Goal: Information Seeking & Learning: Check status

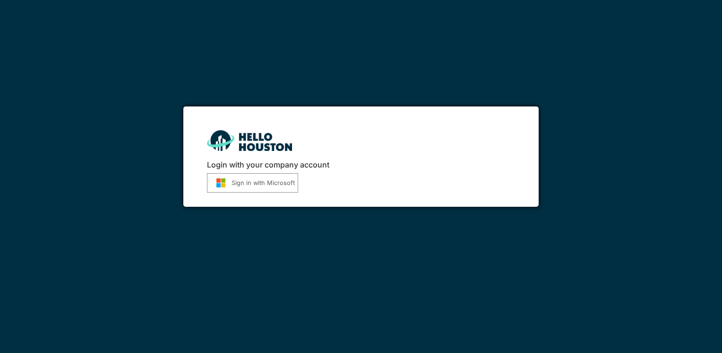
click at [284, 184] on button "Sign in with Microsoft" at bounding box center [252, 182] width 91 height 19
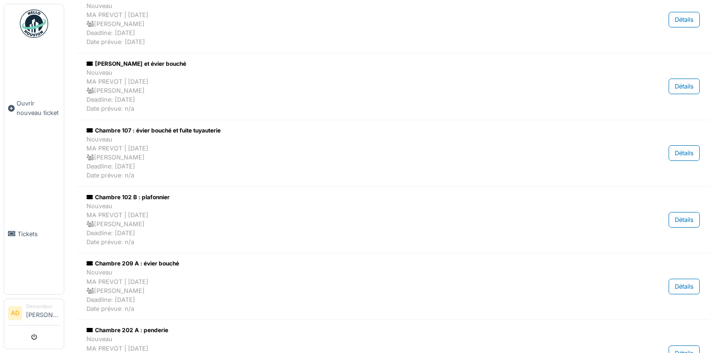
scroll to position [473, 0]
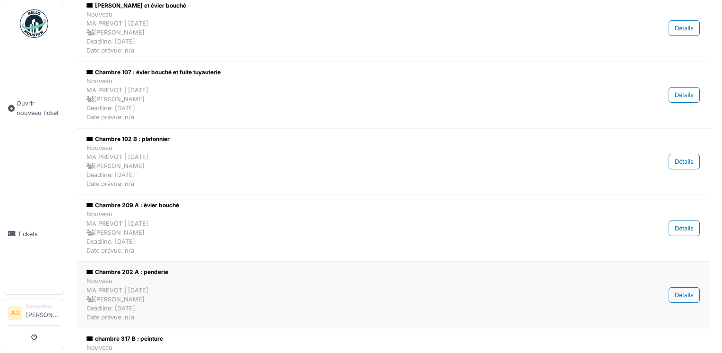
click at [132, 276] on div "Nouveau MA PREVOT | Il y a 60 jour(s) Gael Petillion Deadline: 11/07/2025 Date …" at bounding box center [344, 298] width 516 height 45
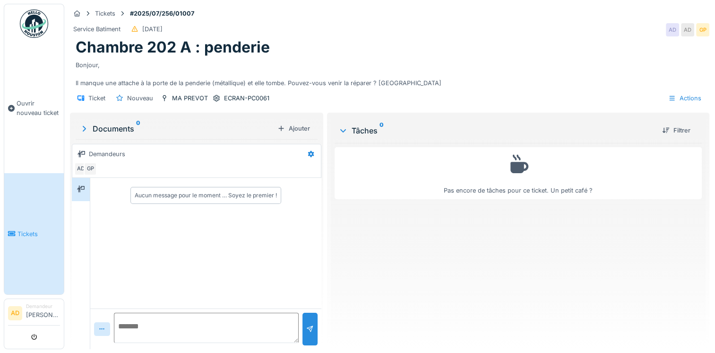
scroll to position [7, 0]
click at [94, 94] on div "Ticket" at bounding box center [96, 98] width 17 height 9
click at [38, 229] on span "Tickets" at bounding box center [38, 233] width 43 height 9
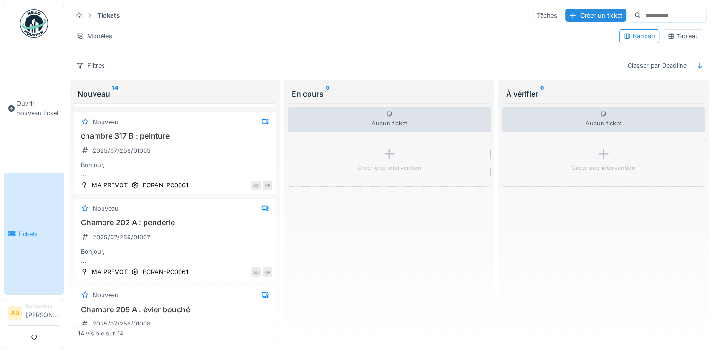
scroll to position [253, 0]
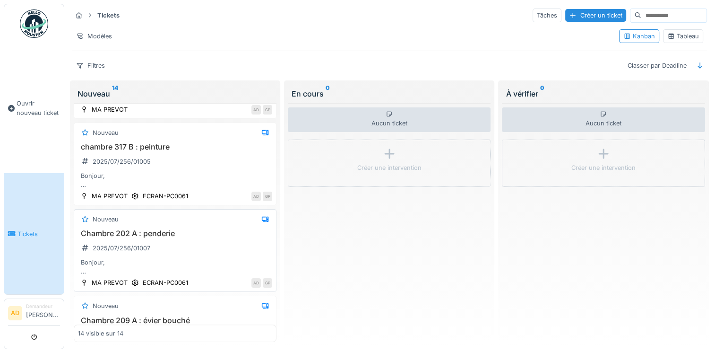
click at [93, 261] on div "Bonjour, Il manque une attache à la porte de la penderie (métallique) et elle t…" at bounding box center [175, 267] width 194 height 18
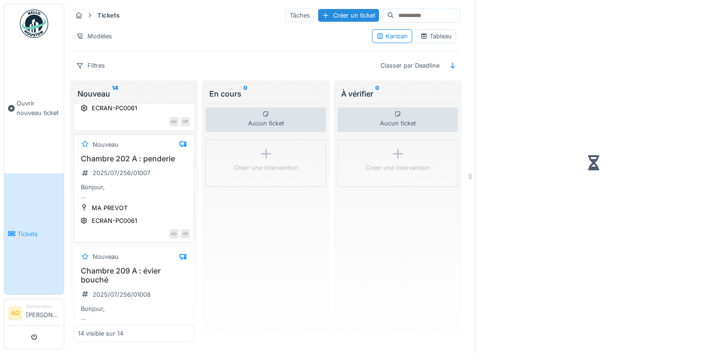
scroll to position [375, 0]
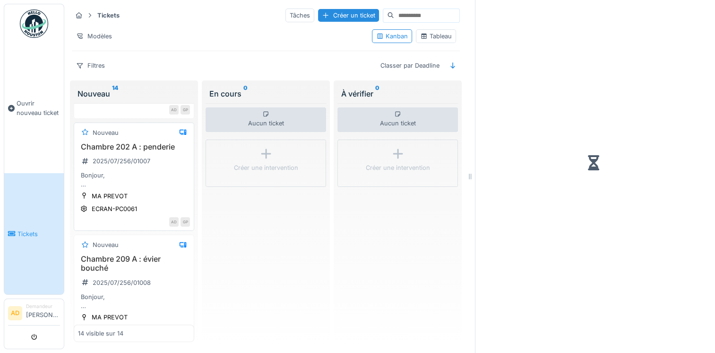
click at [136, 151] on h3 "Chambre 202 A : penderie" at bounding box center [134, 146] width 112 height 9
click at [179, 135] on icon at bounding box center [183, 132] width 8 height 6
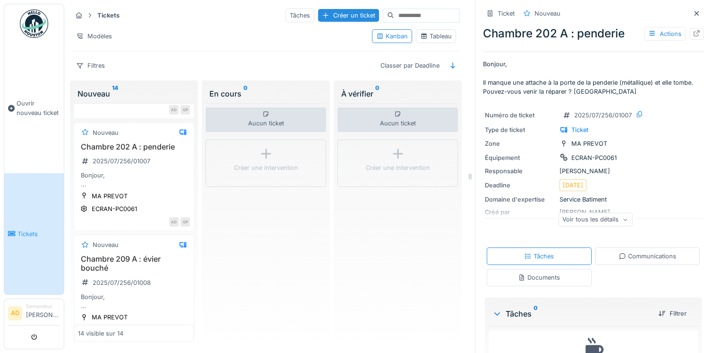
click at [622, 220] on icon at bounding box center [625, 219] width 6 height 5
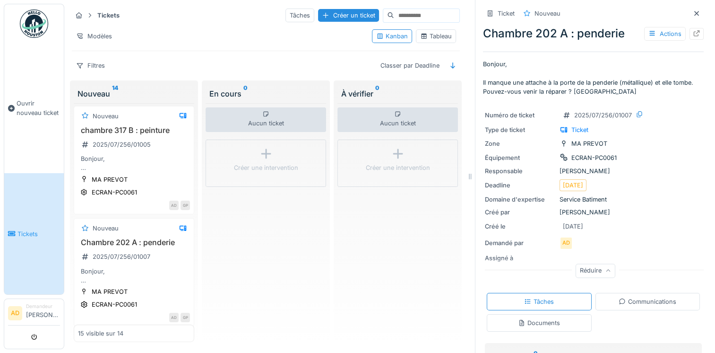
scroll to position [470, 0]
